Goal: Book appointment/travel/reservation

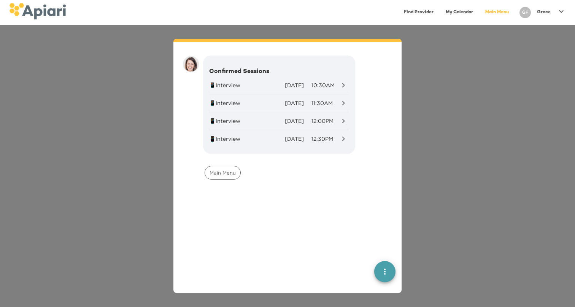
scroll to position [11, 0]
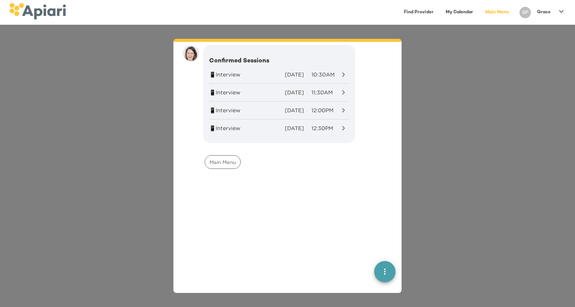
click at [317, 90] on div "11:30AM" at bounding box center [323, 93] width 29 height 8
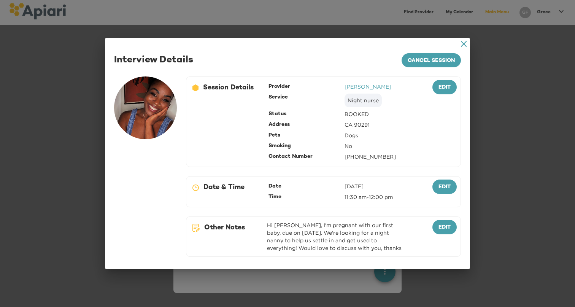
click at [352, 87] on link "Alycia" at bounding box center [368, 87] width 47 height 6
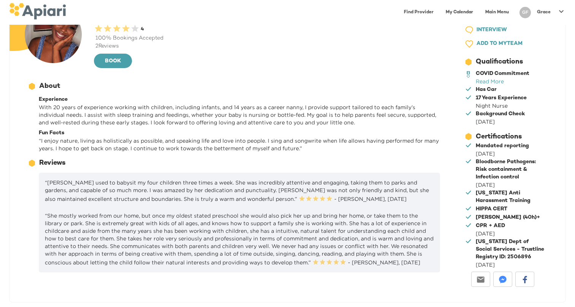
scroll to position [46, 0]
click at [108, 46] on div "2 Reviews" at bounding box center [268, 47] width 349 height 8
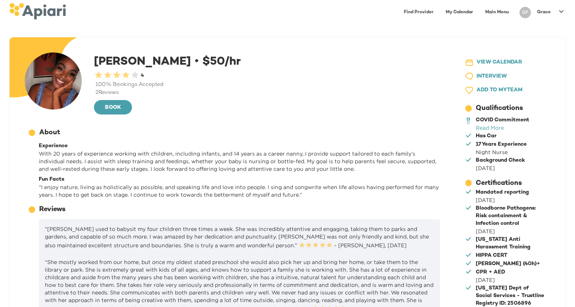
scroll to position [0, 0]
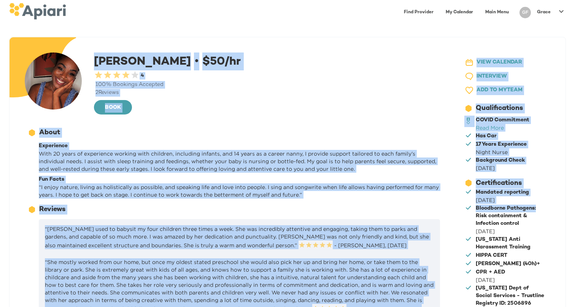
drag, startPoint x: 95, startPoint y: 59, endPoint x: 575, endPoint y: 209, distance: 503.4
click at [575, 209] on html "Find Provider My Calendar Main Menu GF Grace A4A3651C-AC5F-40B0-9B70-71775155E9…" at bounding box center [287, 153] width 575 height 307
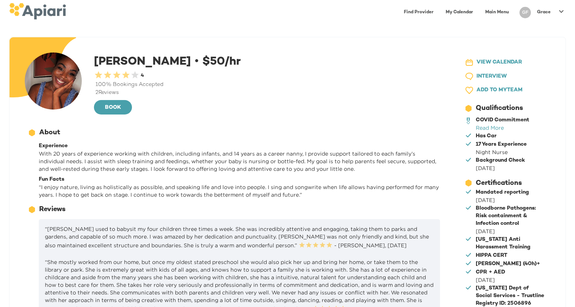
click at [495, 219] on div "Bloodborne Pathogens: Risk containment & Infection control" at bounding box center [510, 216] width 68 height 23
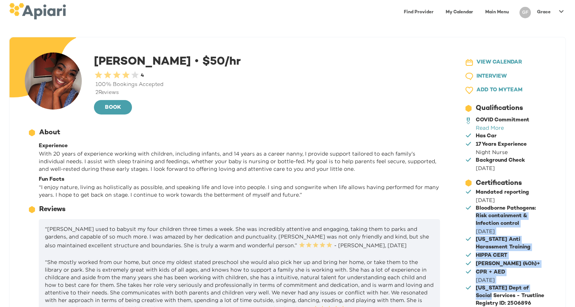
drag, startPoint x: 476, startPoint y: 213, endPoint x: 545, endPoint y: 288, distance: 102.1
click at [545, 288] on div "12686743-09FA-4EEB-95D2-F2C0DBB3467E Created with sketchtool. Certifications 21…" at bounding box center [502, 246] width 89 height 137
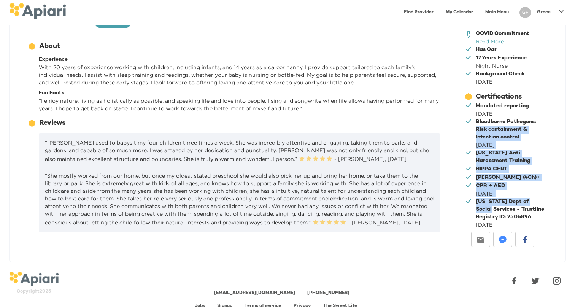
scroll to position [88, 0]
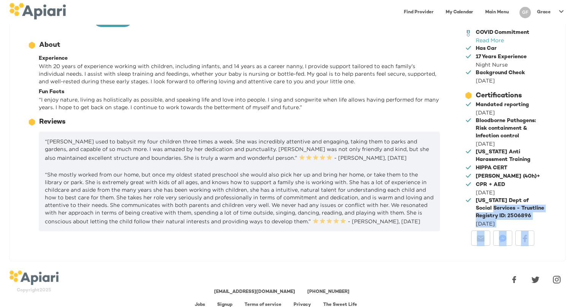
drag, startPoint x: 474, startPoint y: 207, endPoint x: 547, endPoint y: 253, distance: 86.0
click at [543, 252] on div "Alycia A. • $ 50 /hr 0.5 Stars 1 Star 1.5 Stars 2 Stars 2.5 Stars 3 Stars 3.5 S…" at bounding box center [288, 105] width 556 height 311
click at [539, 252] on div "Alycia A. • $ 50 /hr 0.5 Stars 1 Star 1.5 Stars 2 Stars 2.5 Stars 3 Stars 3.5 S…" at bounding box center [288, 105] width 556 height 311
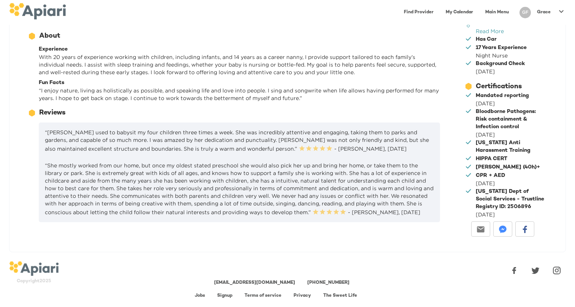
scroll to position [96, 0]
